Goal: Transaction & Acquisition: Purchase product/service

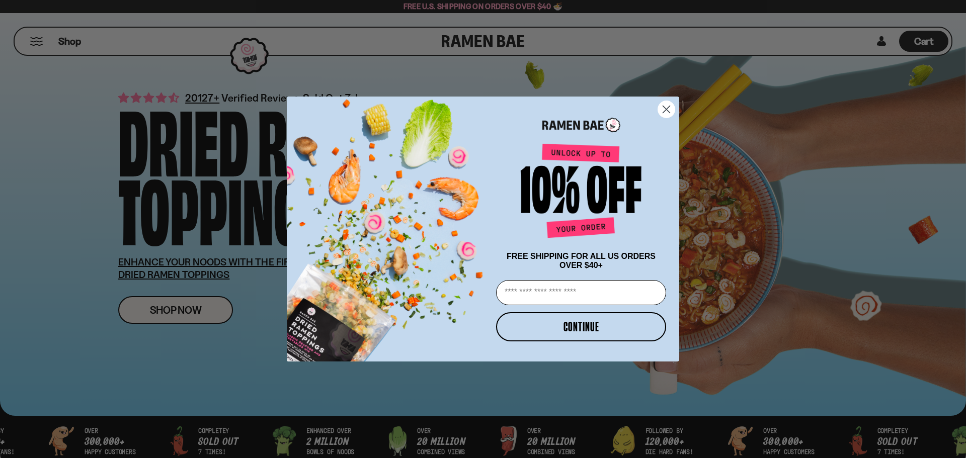
click at [666, 104] on circle "Close dialog" at bounding box center [666, 109] width 17 height 17
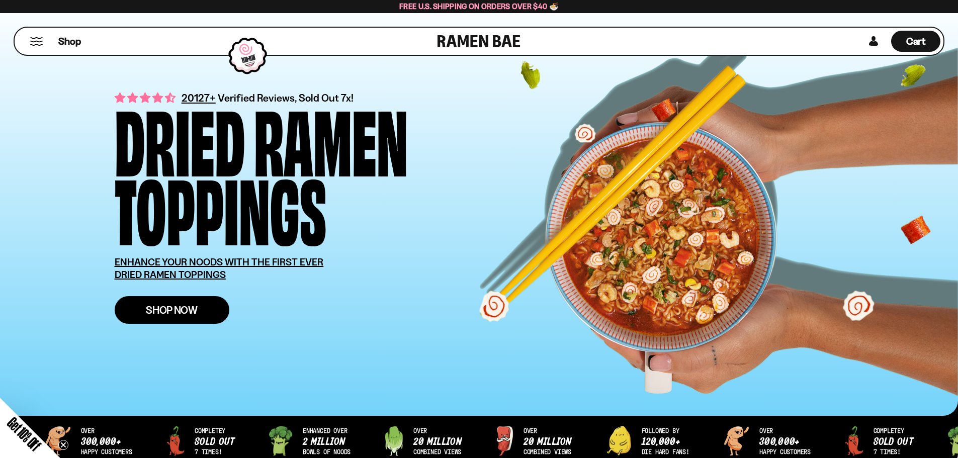
click at [199, 304] on link "Shop Now" at bounding box center [172, 310] width 115 height 28
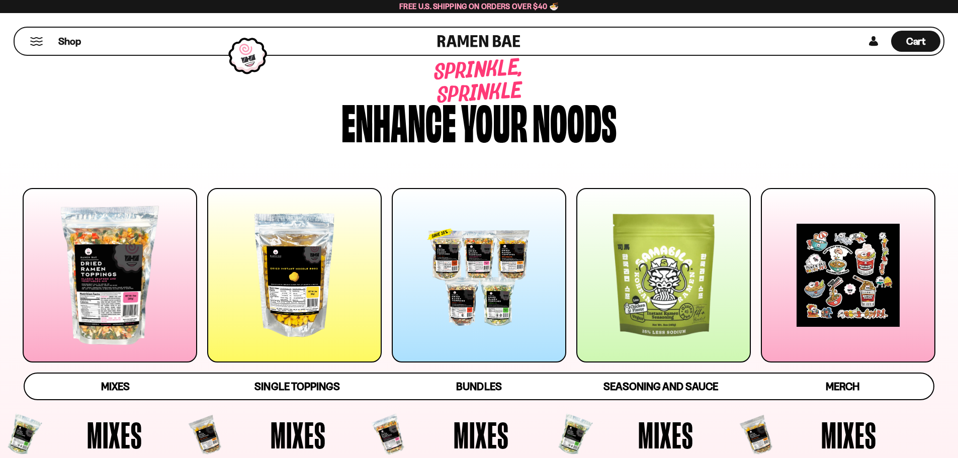
click at [160, 270] on div at bounding box center [110, 275] width 174 height 174
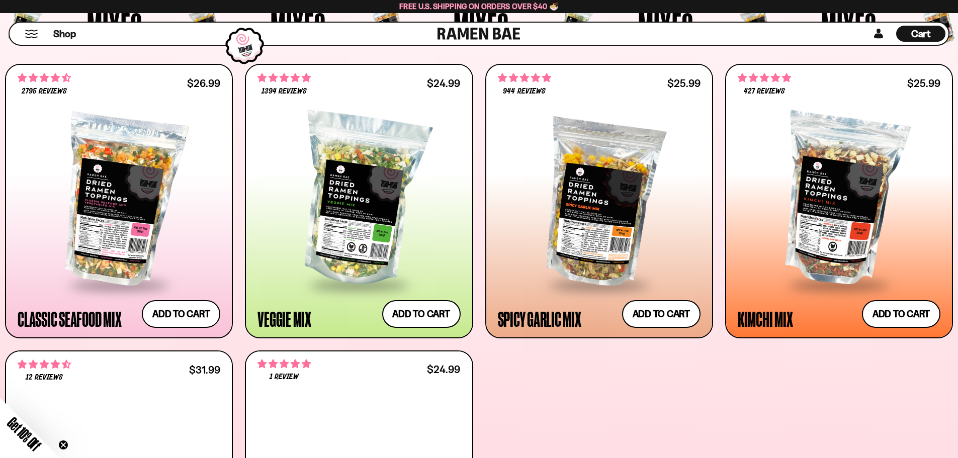
scroll to position [462, 0]
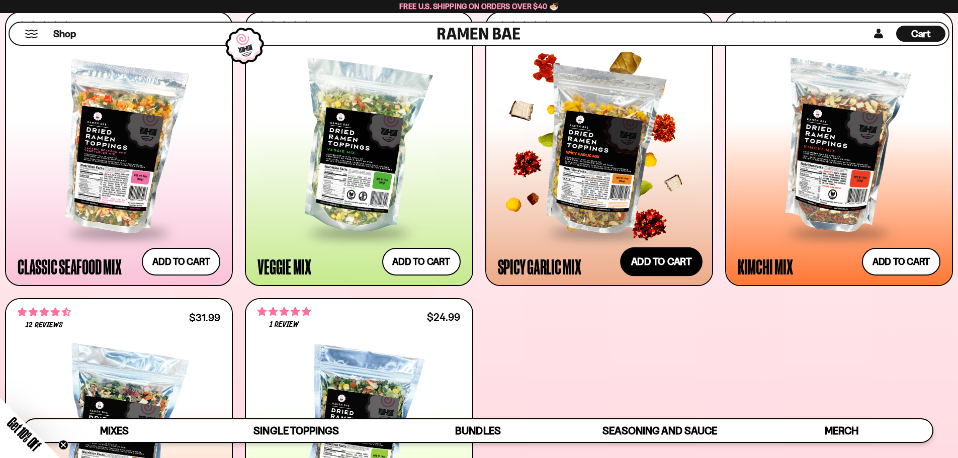
click at [655, 268] on button "Add to cart" at bounding box center [661, 261] width 82 height 29
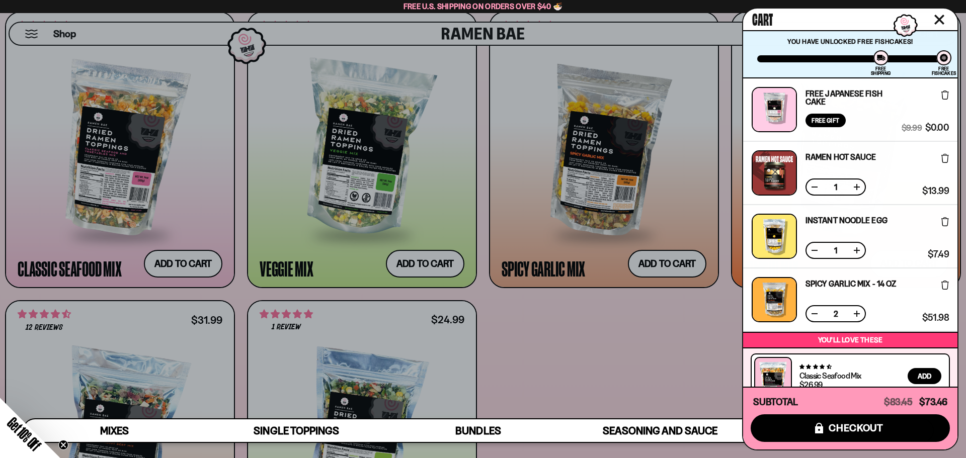
scroll to position [101, 0]
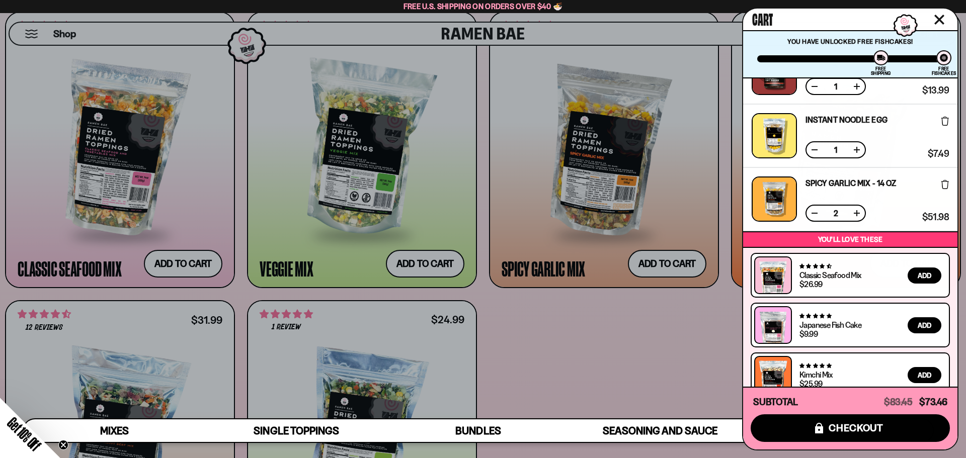
click at [812, 214] on button at bounding box center [814, 213] width 10 height 10
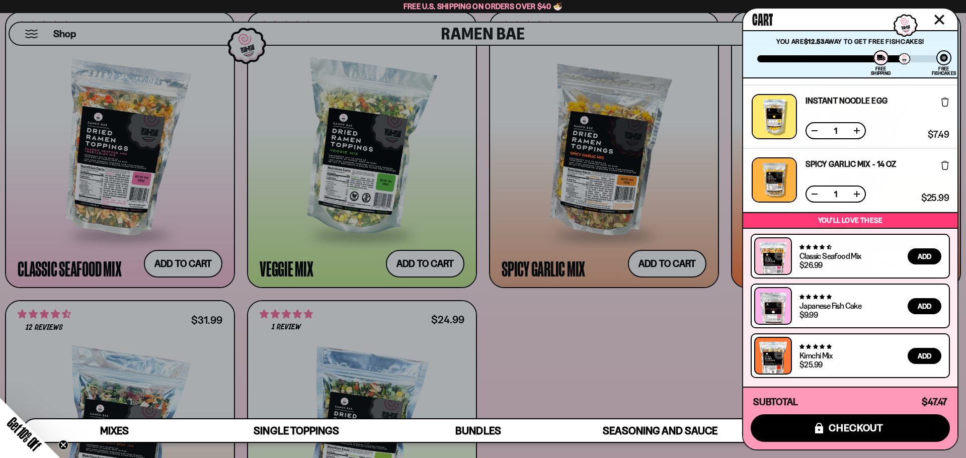
scroll to position [56, 0]
click at [640, 358] on div at bounding box center [483, 229] width 966 height 458
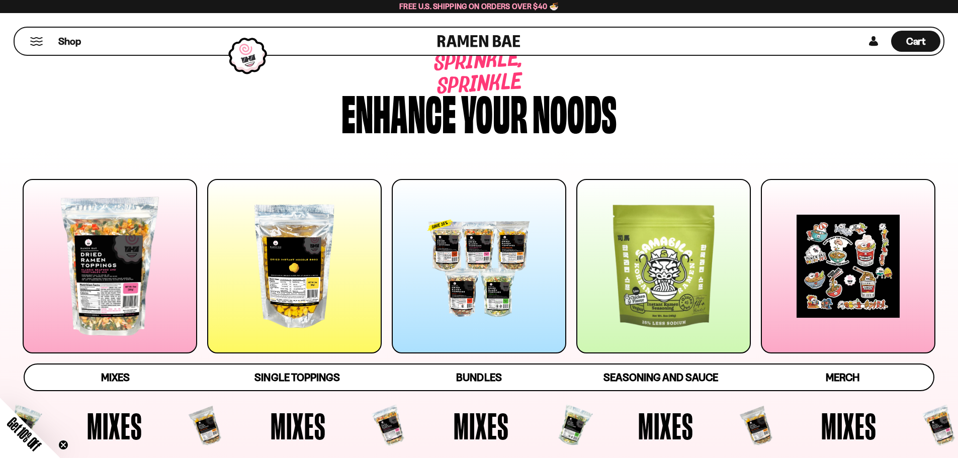
scroll to position [0, 0]
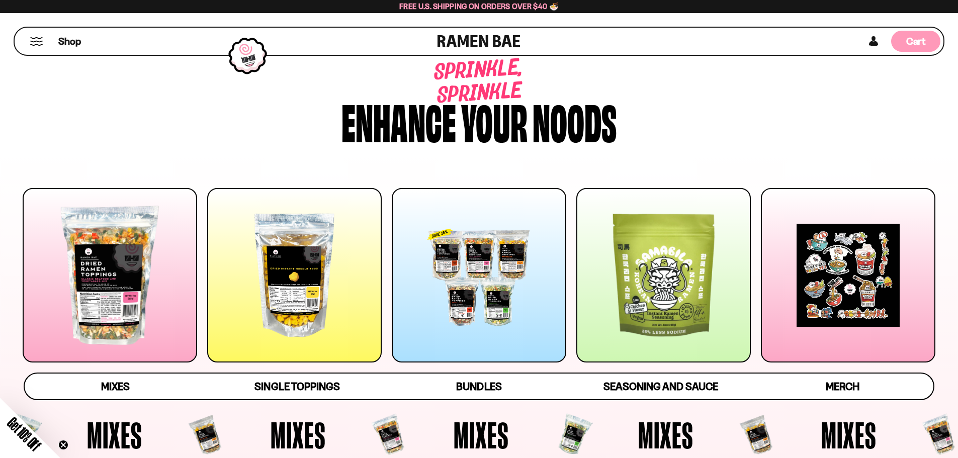
click at [921, 42] on span "Cart" at bounding box center [916, 41] width 20 height 12
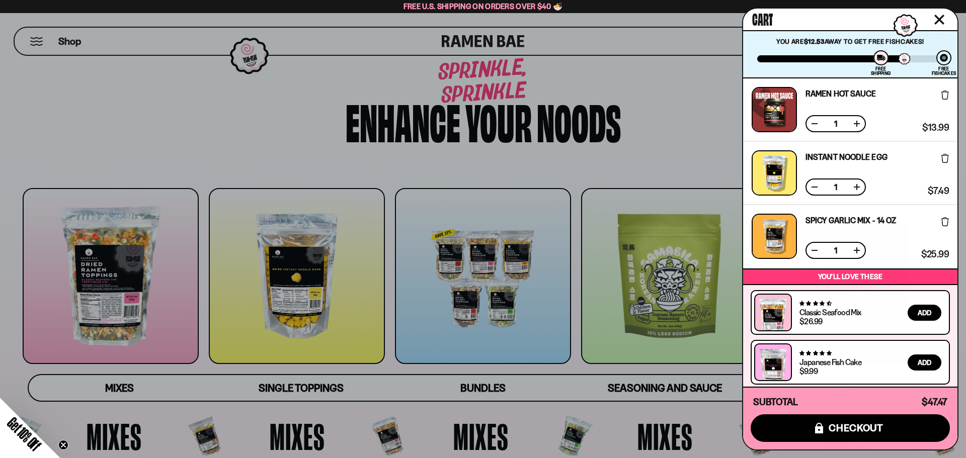
click at [260, 110] on div at bounding box center [483, 229] width 966 height 458
